Goal: Find specific page/section: Find specific page/section

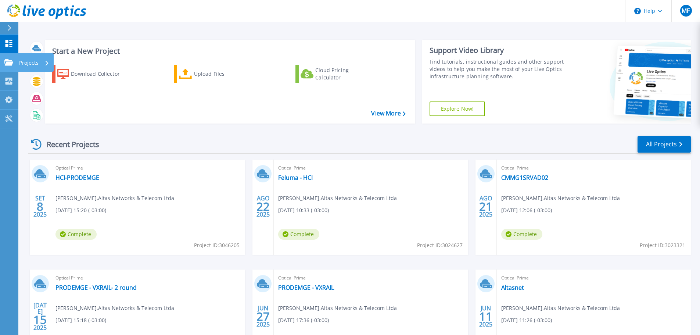
click at [26, 62] on p "Projects" at bounding box center [28, 62] width 19 height 19
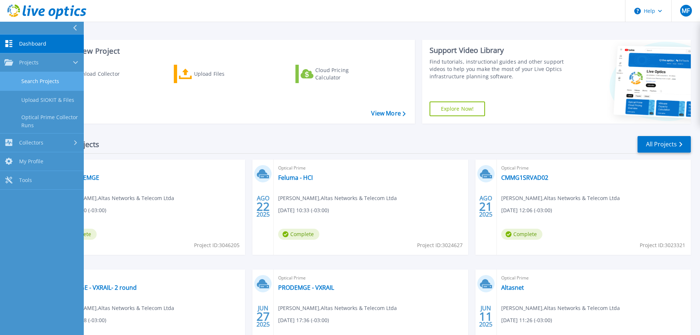
click at [54, 78] on link "Search Projects" at bounding box center [42, 81] width 84 height 19
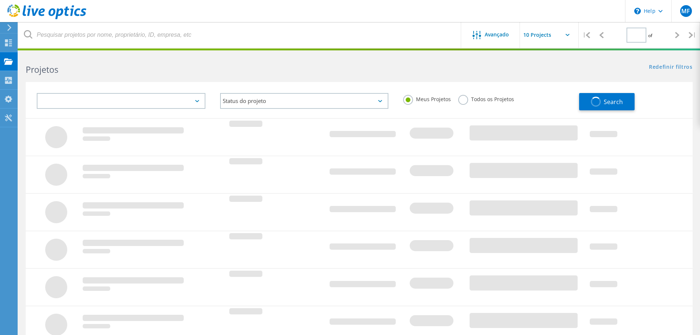
type input "1"
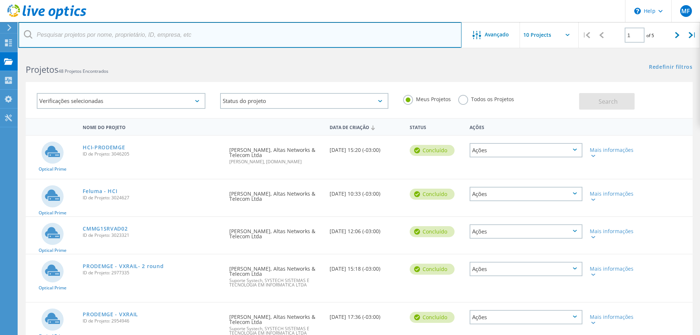
click at [129, 39] on input "text" at bounding box center [239, 35] width 443 height 26
type input "supernosso"
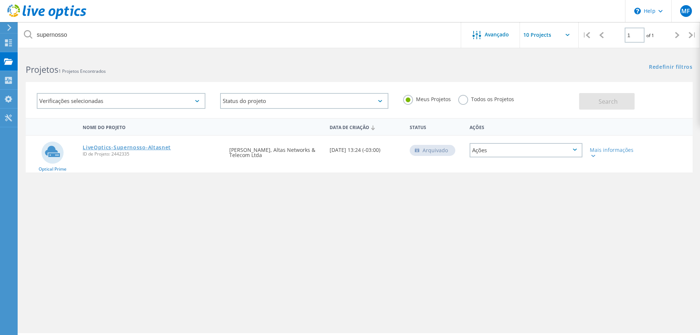
click at [140, 150] on link "LiveOptics-Supernosso-Altasnet" at bounding box center [127, 147] width 88 height 5
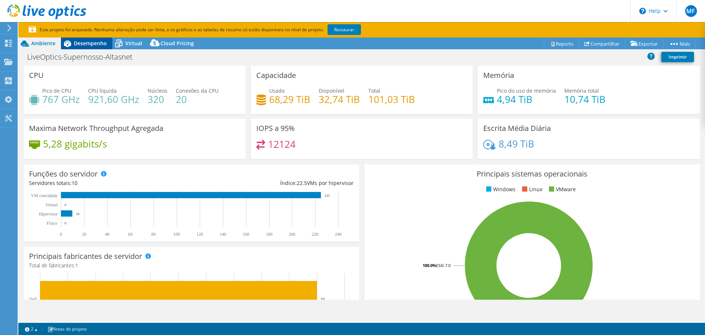
click at [87, 43] on span "Desempenho" at bounding box center [90, 43] width 33 height 7
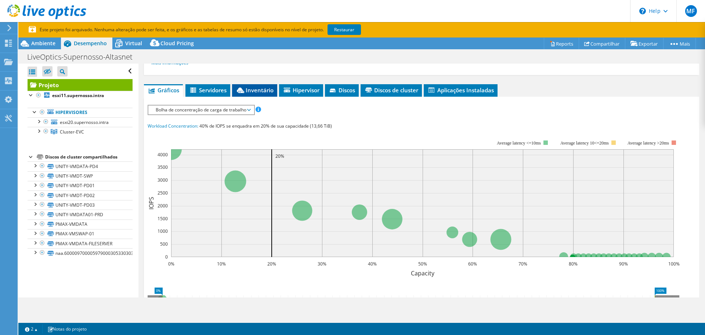
click at [251, 94] on li "Inventário" at bounding box center [254, 90] width 45 height 12
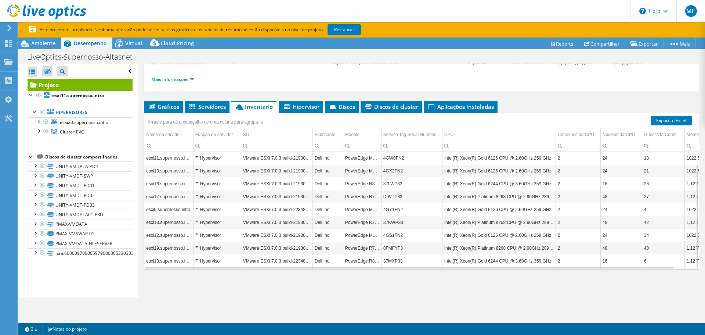
scroll to position [14, 0]
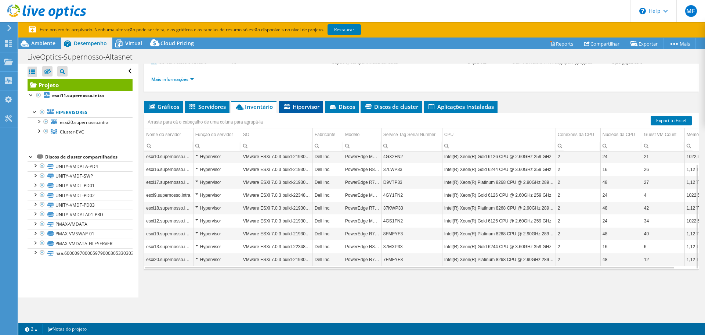
click at [297, 105] on span "Hipervisor" at bounding box center [301, 106] width 37 height 7
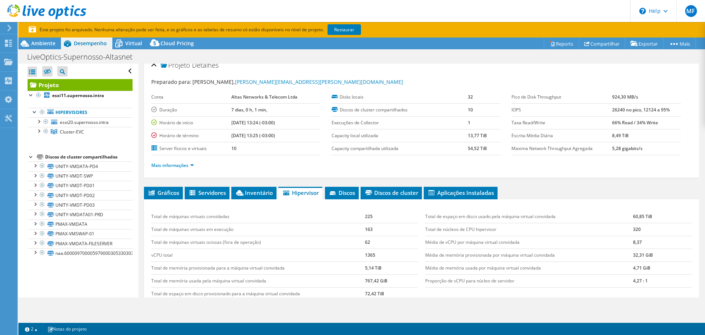
scroll to position [0, 0]
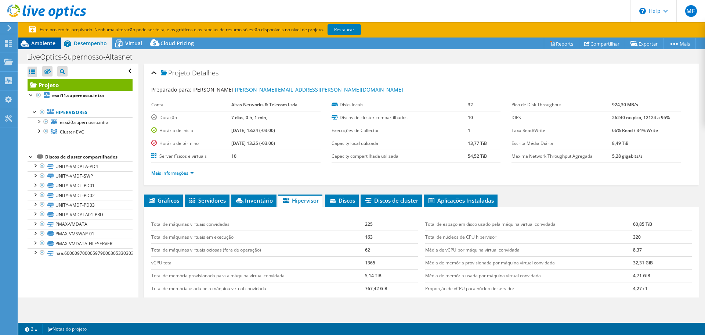
click at [41, 45] on span "Ambiente" at bounding box center [43, 43] width 24 height 7
